Goal: Task Accomplishment & Management: Manage account settings

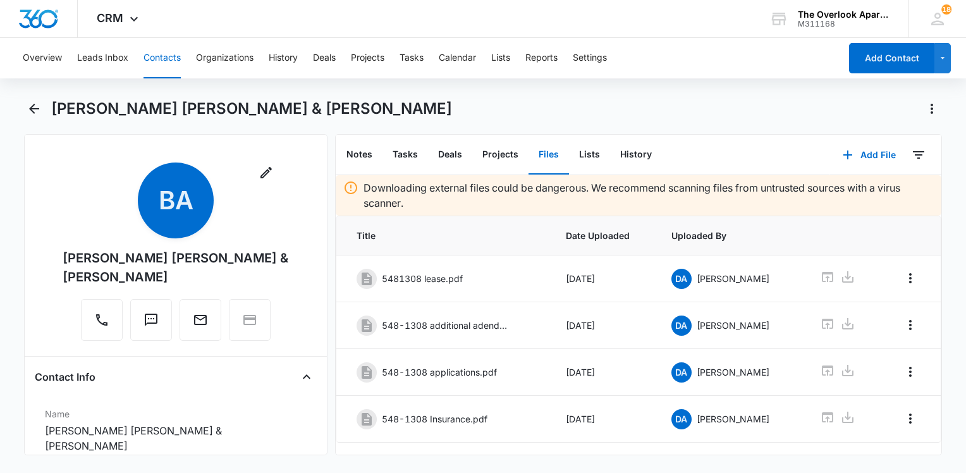
scroll to position [1849, 0]
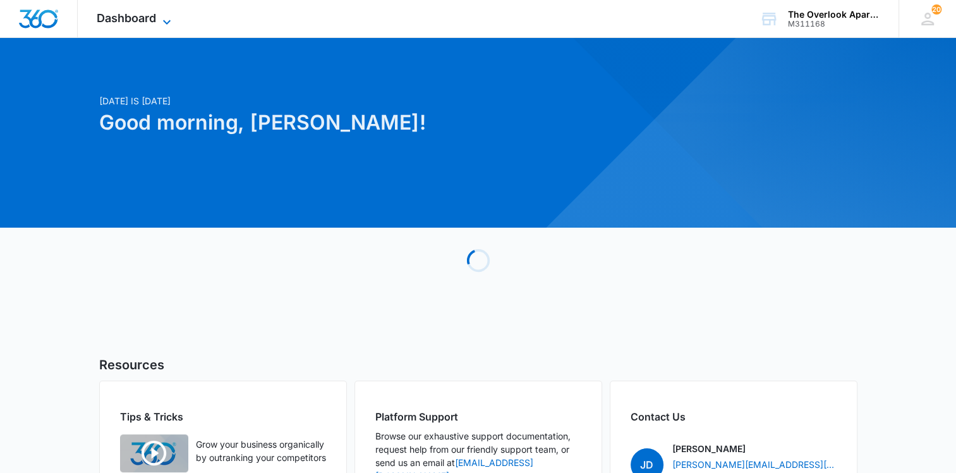
click at [147, 24] on span "Dashboard" at bounding box center [126, 17] width 59 height 13
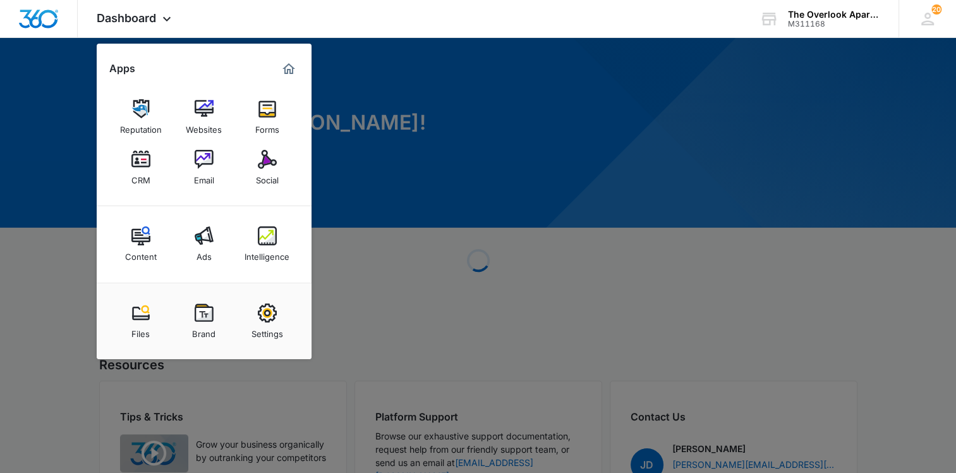
click at [147, 159] on img at bounding box center [140, 159] width 19 height 19
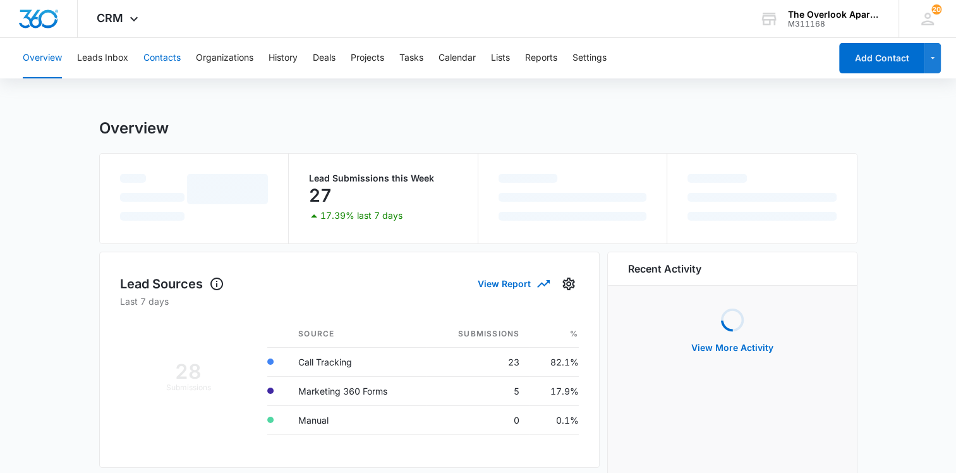
click at [157, 64] on button "Contacts" at bounding box center [161, 58] width 37 height 40
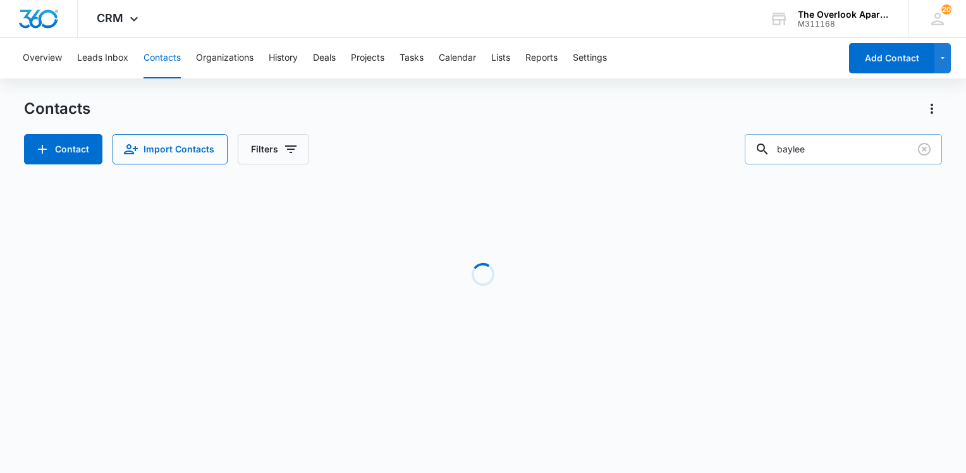
click at [875, 149] on input "baylee" at bounding box center [842, 149] width 197 height 30
drag, startPoint x: 871, startPoint y: 149, endPoint x: 877, endPoint y: 140, distance: 10.9
click at [871, 149] on input "baylee" at bounding box center [842, 149] width 197 height 30
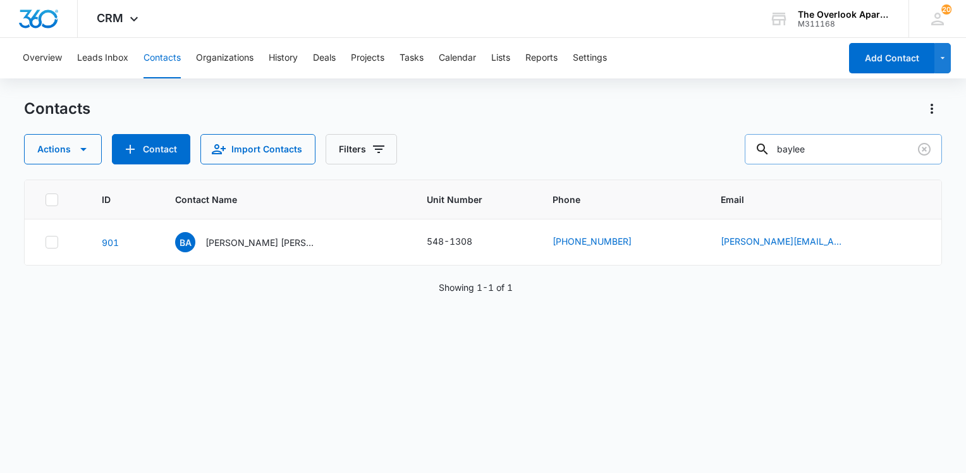
click at [877, 140] on input "baylee" at bounding box center [842, 149] width 197 height 30
type input "3205"
click at [221, 230] on td "BY Barbara Yulissa De Leon Rabanales" at bounding box center [286, 242] width 252 height 46
click at [215, 246] on p "Barbara Yulissa De Leon Rabanales" at bounding box center [262, 242] width 114 height 13
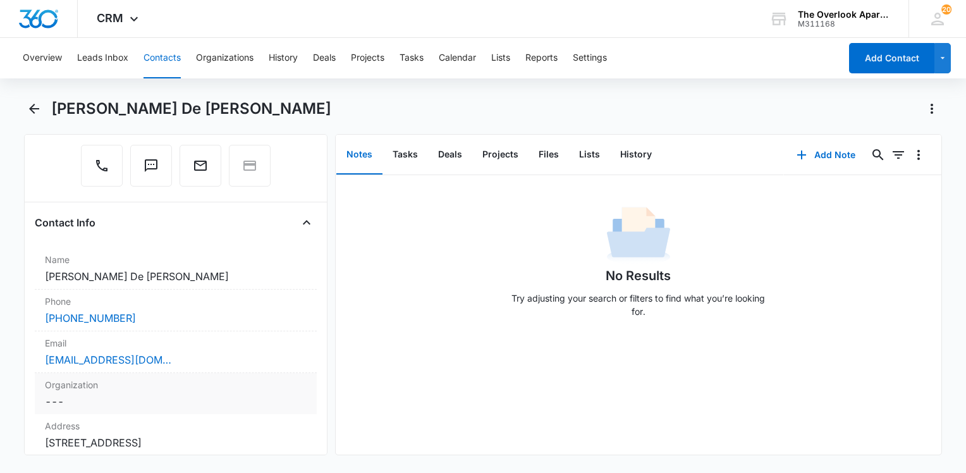
scroll to position [126, 0]
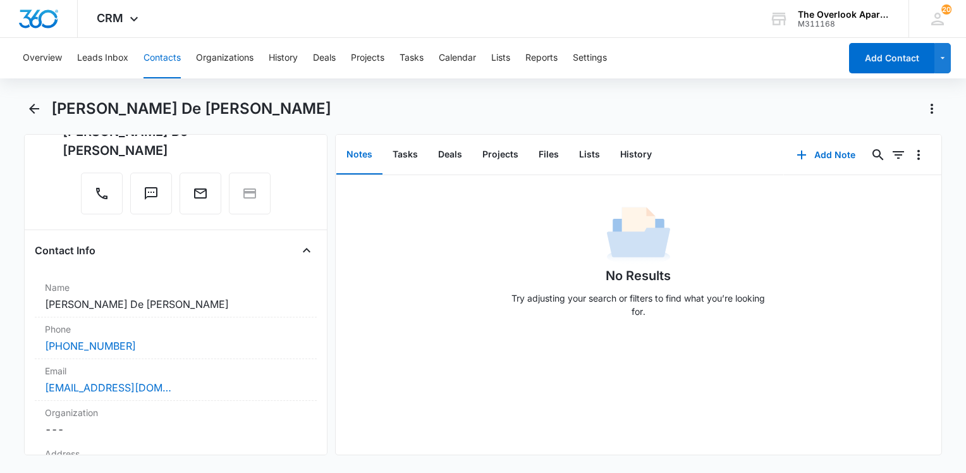
drag, startPoint x: 165, startPoint y: 56, endPoint x: 165, endPoint y: 64, distance: 7.6
click at [165, 64] on button "Contacts" at bounding box center [161, 58] width 37 height 40
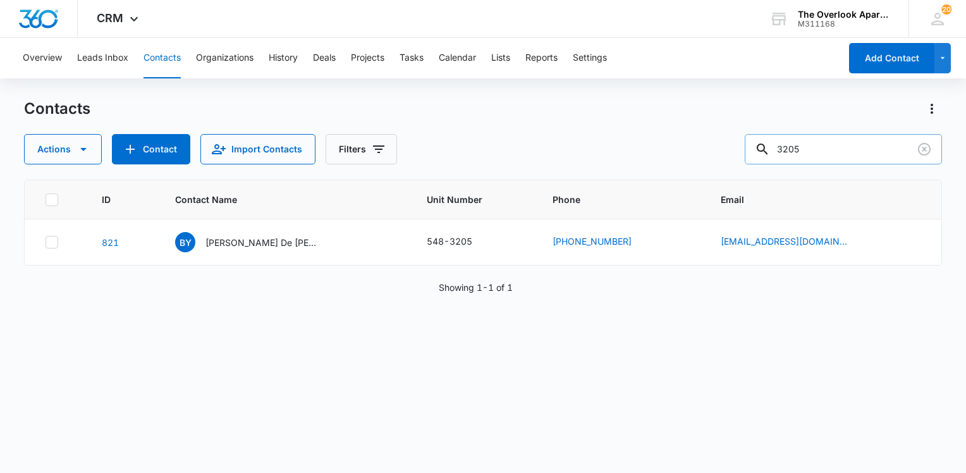
click at [816, 147] on input "3205" at bounding box center [842, 149] width 197 height 30
type input "9308"
click at [235, 246] on p "Chase Roberts & Trystan Andersen" at bounding box center [262, 242] width 114 height 13
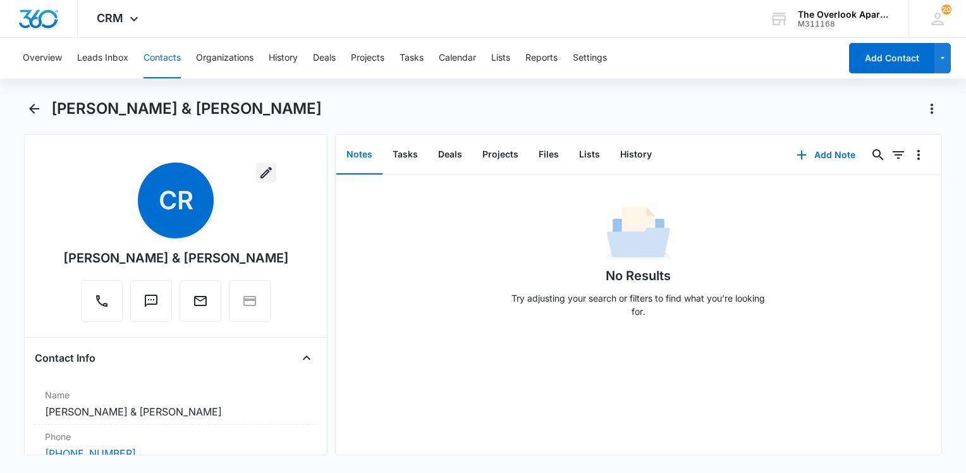
click at [256, 173] on button "button" at bounding box center [266, 172] width 20 height 20
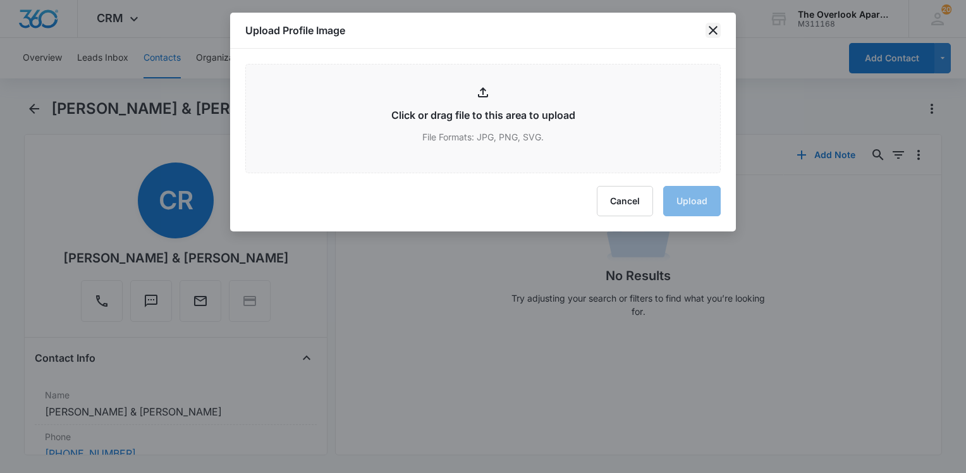
click at [705, 33] on icon "close" at bounding box center [712, 30] width 15 height 15
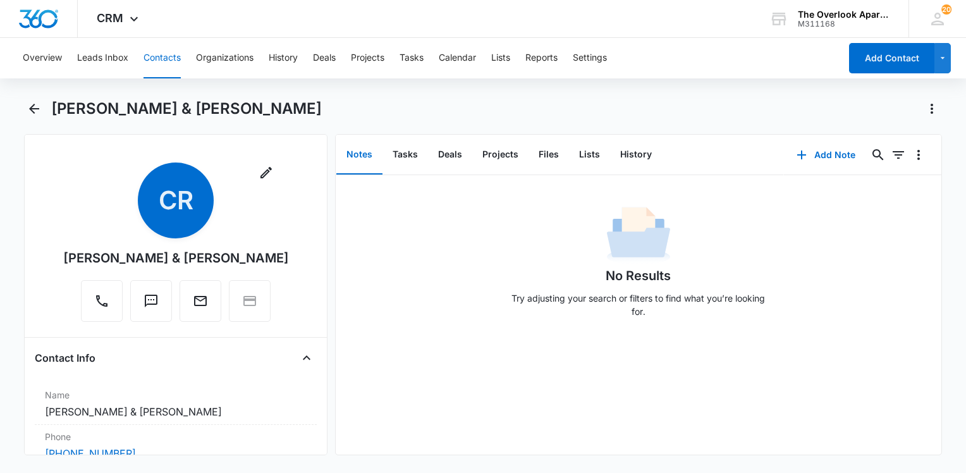
click at [217, 266] on div "Chase Roberts & Trystan Andersen" at bounding box center [176, 257] width 226 height 19
click at [217, 259] on div "Chase Roberts & Trystan Andersen" at bounding box center [176, 257] width 226 height 19
click at [231, 264] on div "Chase Roberts & Trystan Andersen" at bounding box center [176, 257] width 226 height 19
click at [219, 412] on dd "Cancel Save Changes Chase Roberts & Trystan Andersen" at bounding box center [176, 411] width 262 height 15
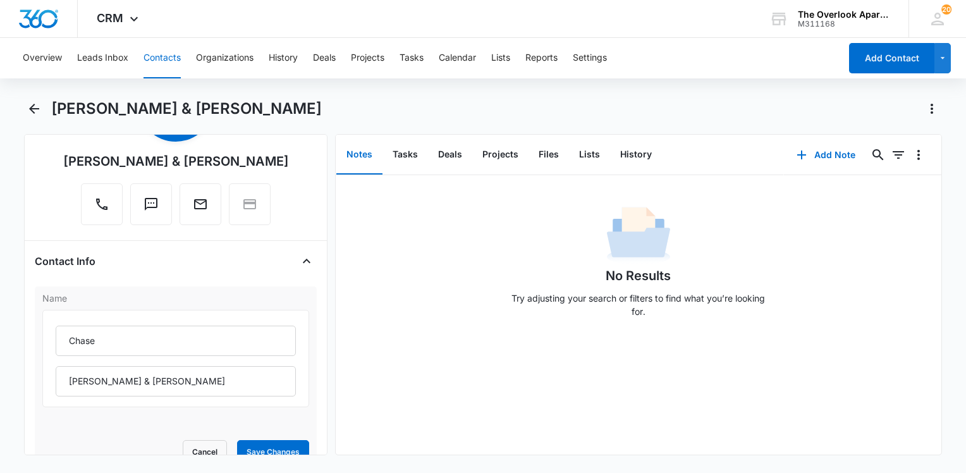
scroll to position [190, 0]
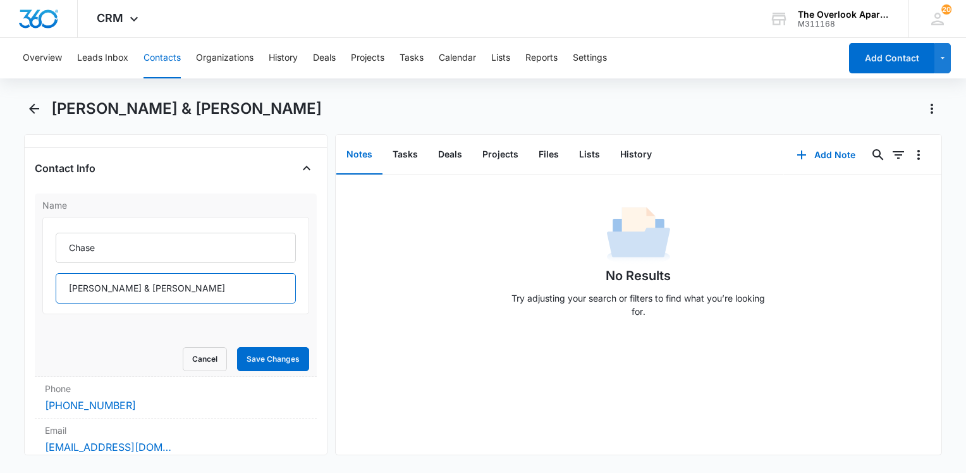
click at [99, 286] on input "Roberts & Trystan Andersen" at bounding box center [176, 288] width 240 height 30
drag, startPoint x: 113, startPoint y: 286, endPoint x: 121, endPoint y: 303, distance: 18.9
click at [111, 288] on input "Roberts & Trystan Andersen" at bounding box center [176, 288] width 240 height 30
click at [209, 289] on input "Roberts,Trystan Andersen" at bounding box center [176, 288] width 240 height 30
type input "Roberts,Trystan Andersen & Brennen Bruce"
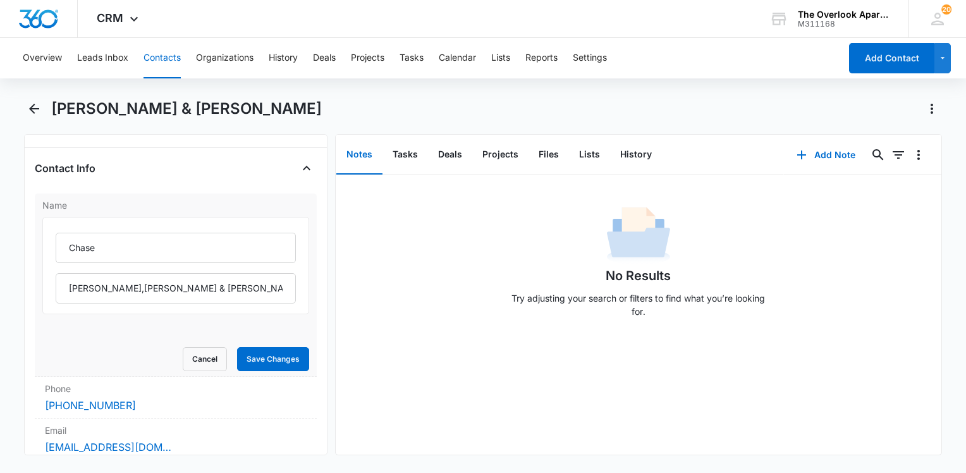
click at [270, 340] on form "Chase Roberts,Trystan Andersen & Brennen Bruce Cancel Save Changes" at bounding box center [175, 294] width 267 height 154
click at [267, 355] on button "Save Changes" at bounding box center [273, 359] width 72 height 24
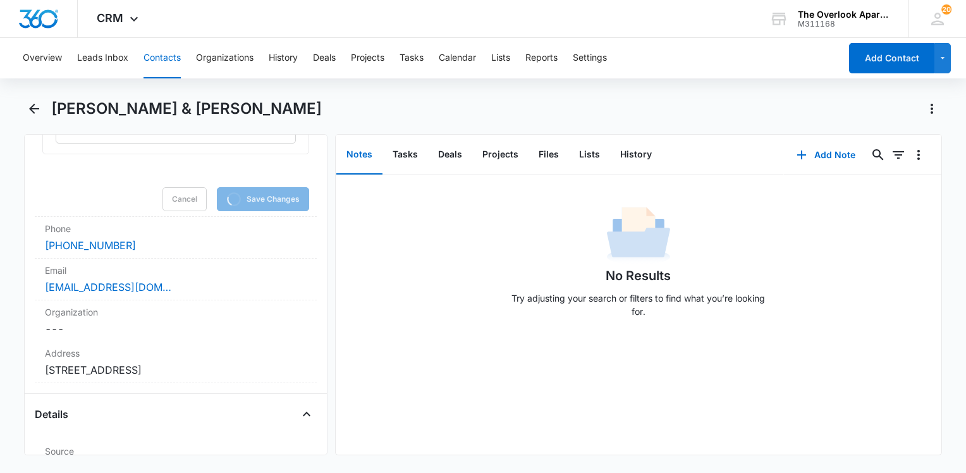
scroll to position [442, 0]
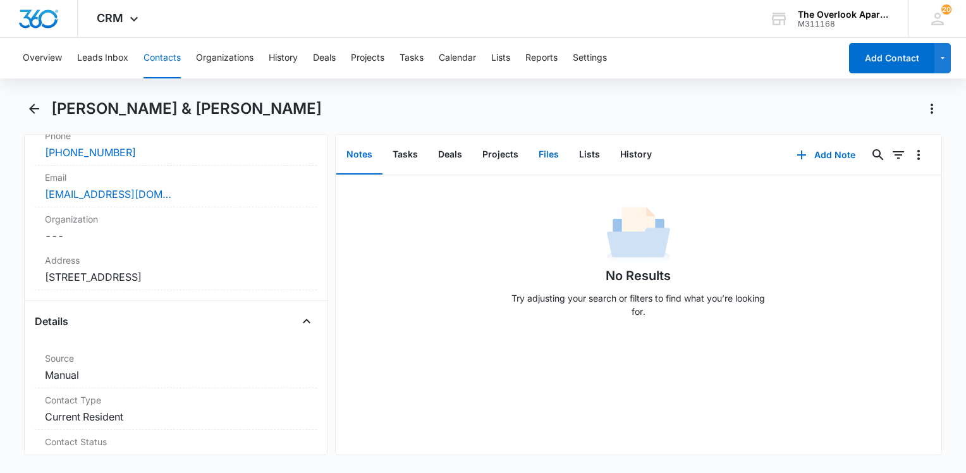
click at [548, 152] on button "Files" at bounding box center [548, 154] width 40 height 39
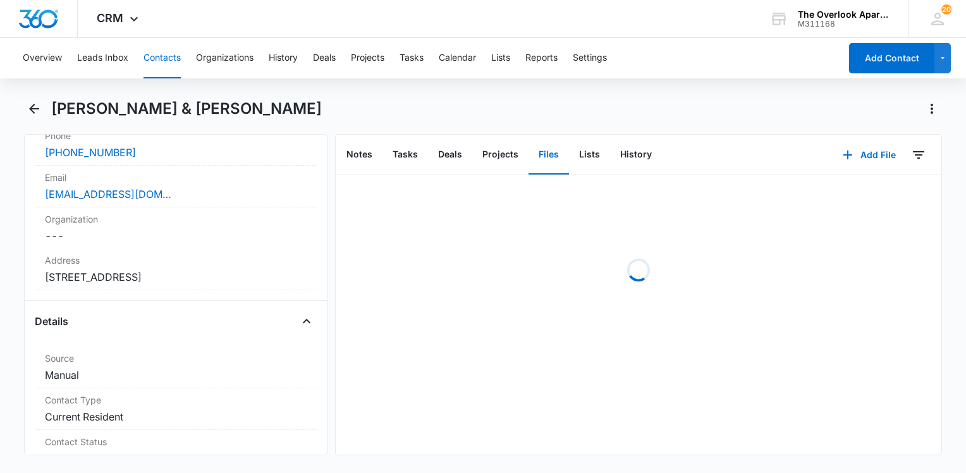
scroll to position [320, 0]
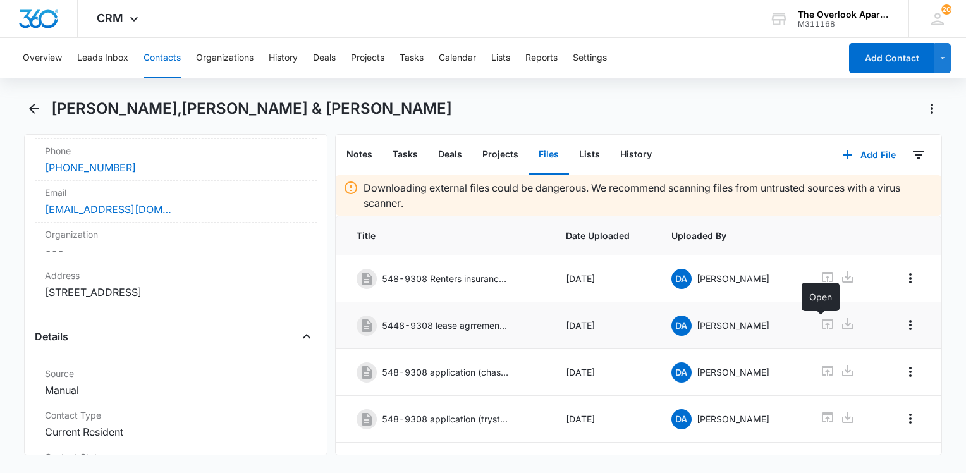
click at [822, 325] on icon at bounding box center [827, 323] width 11 height 10
click at [824, 416] on icon at bounding box center [827, 416] width 15 height 15
click at [822, 272] on icon at bounding box center [827, 277] width 11 height 10
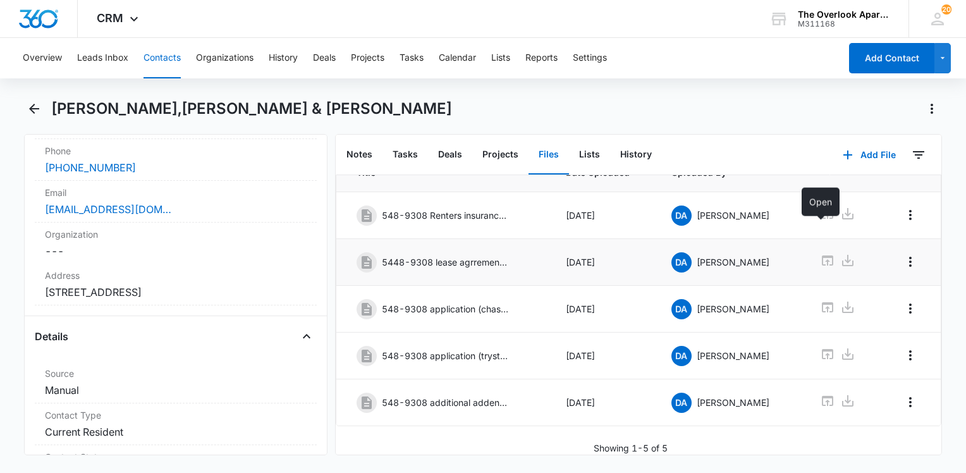
scroll to position [74, 0]
click at [820, 393] on icon at bounding box center [827, 400] width 15 height 15
click at [822, 393] on icon at bounding box center [827, 400] width 15 height 15
